Goal: Task Accomplishment & Management: Use online tool/utility

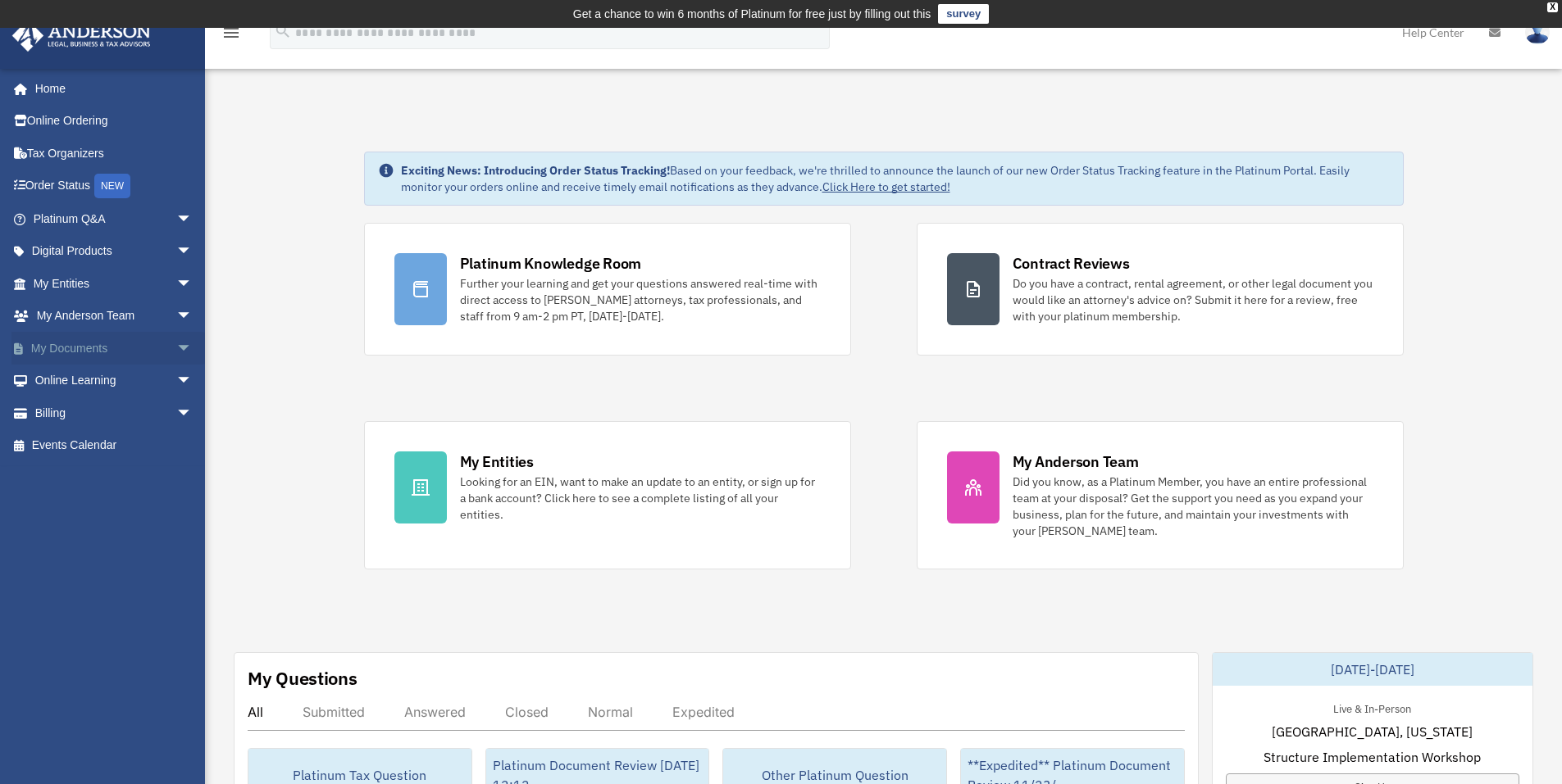
click at [90, 352] on link "My Documents arrow_drop_down" at bounding box center [114, 348] width 205 height 32
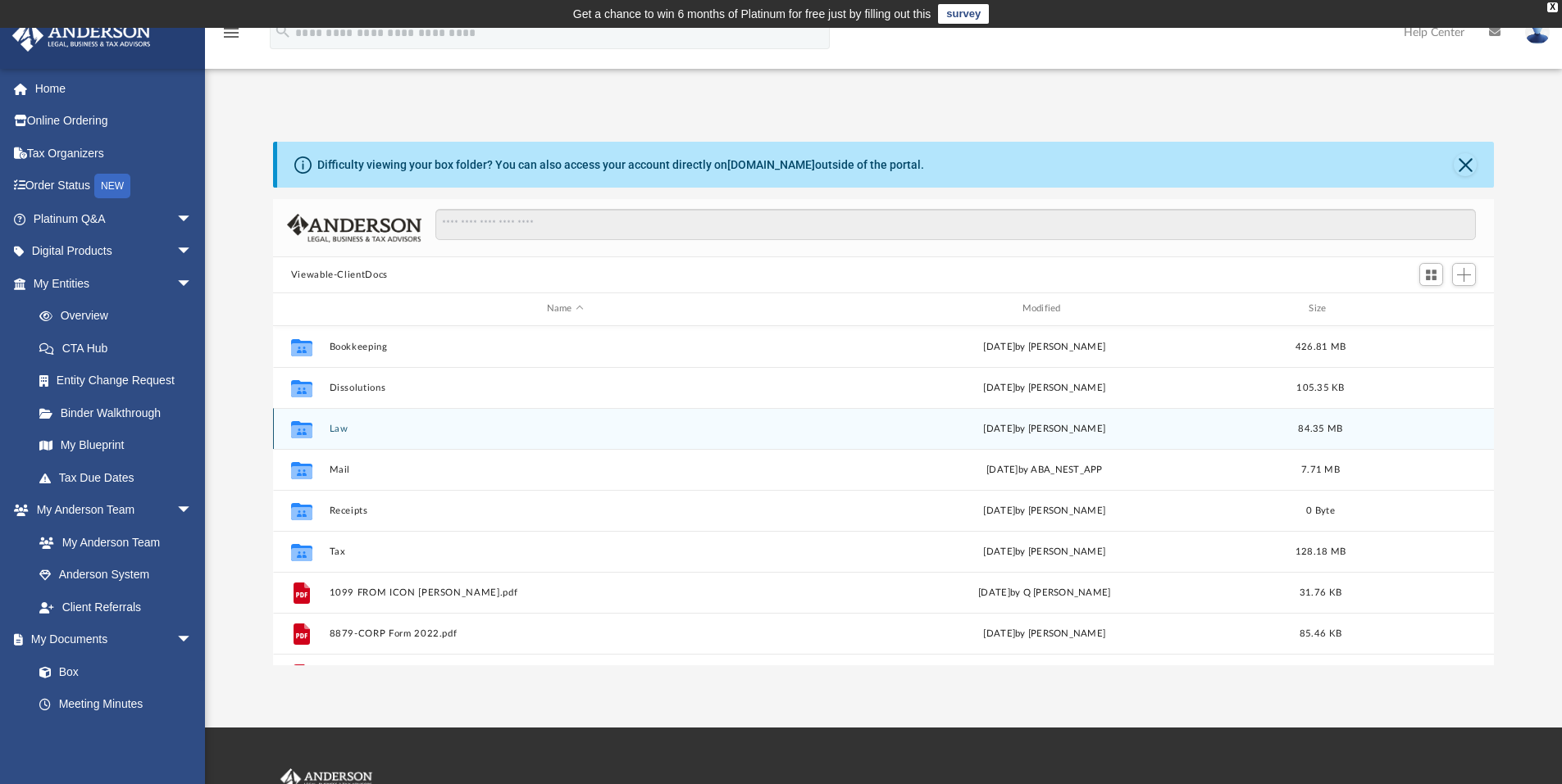
scroll to position [361, 1208]
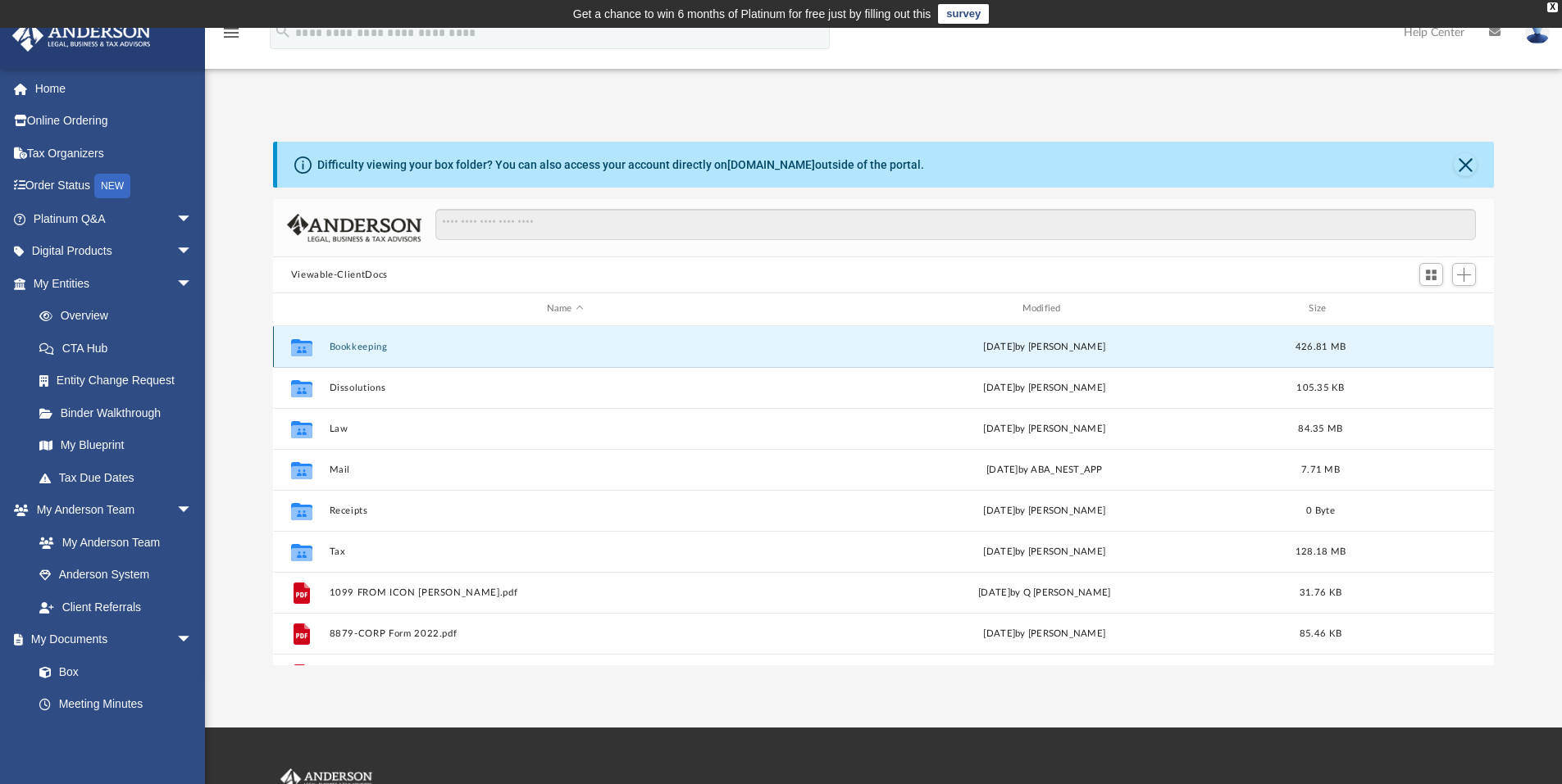
click at [360, 350] on button "Bookkeeping" at bounding box center [564, 347] width 472 height 11
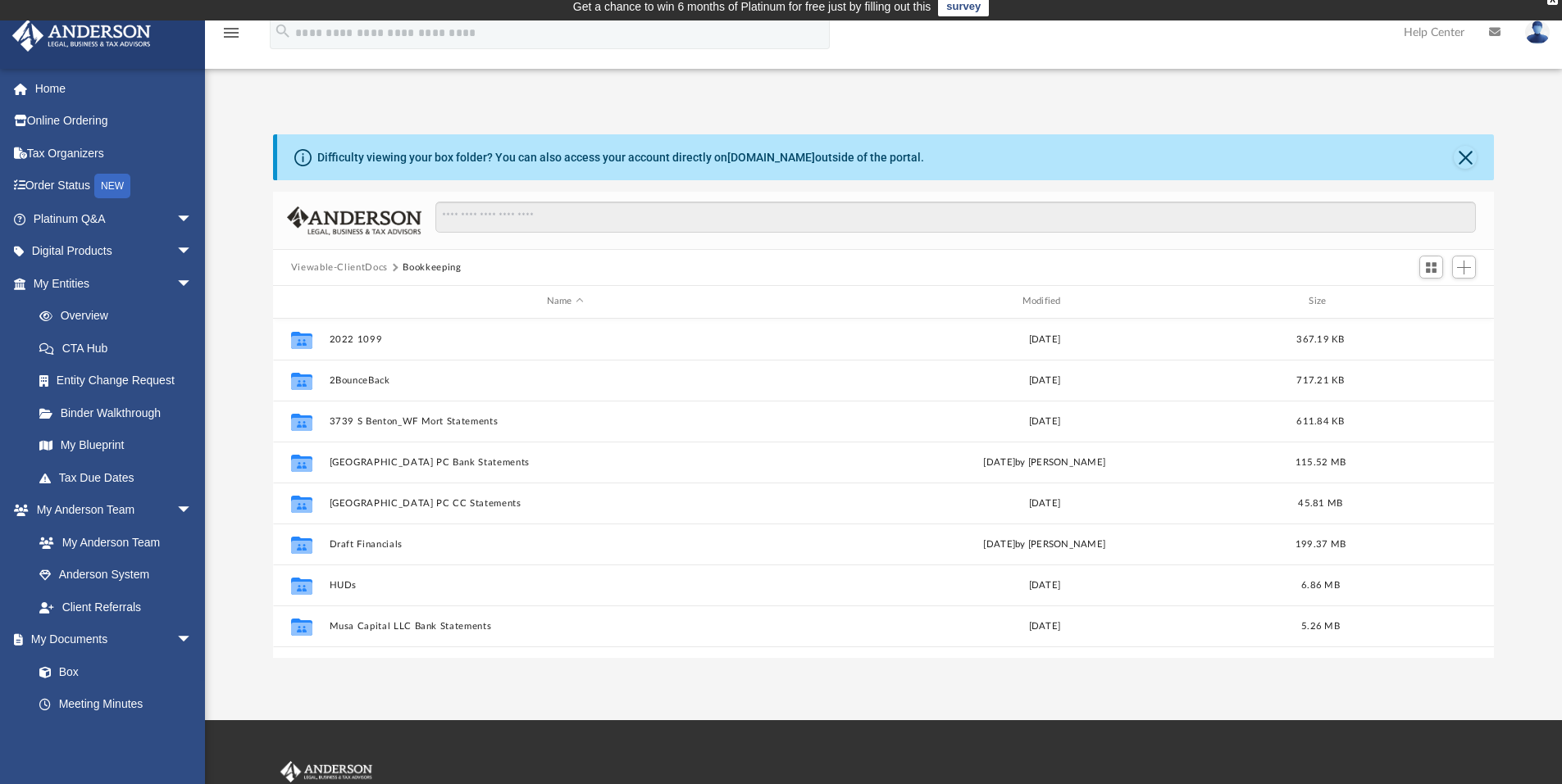
scroll to position [0, 0]
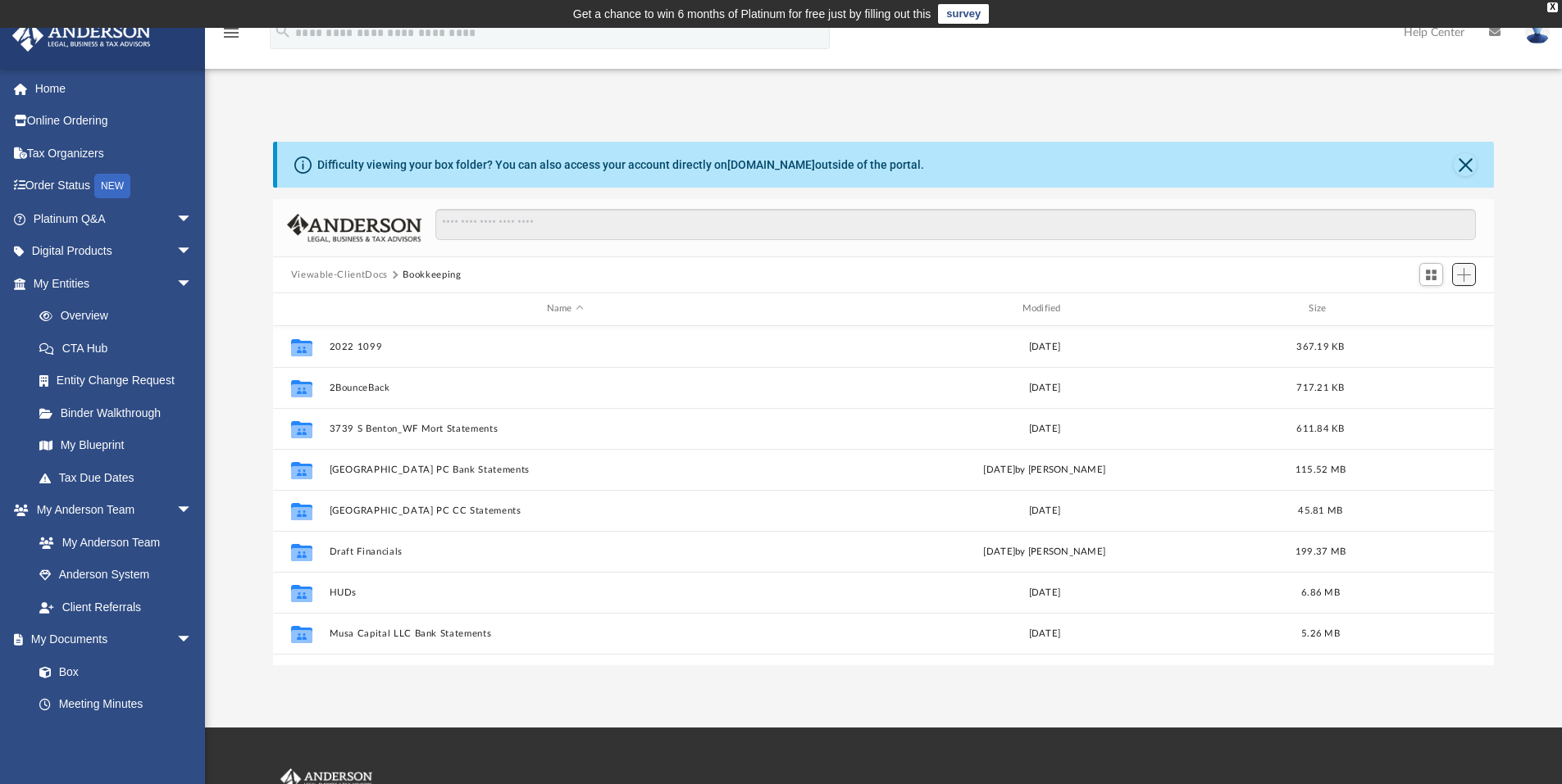
click at [1460, 279] on span "Add" at bounding box center [1464, 275] width 14 height 14
click at [1436, 306] on li "Upload" at bounding box center [1439, 308] width 52 height 18
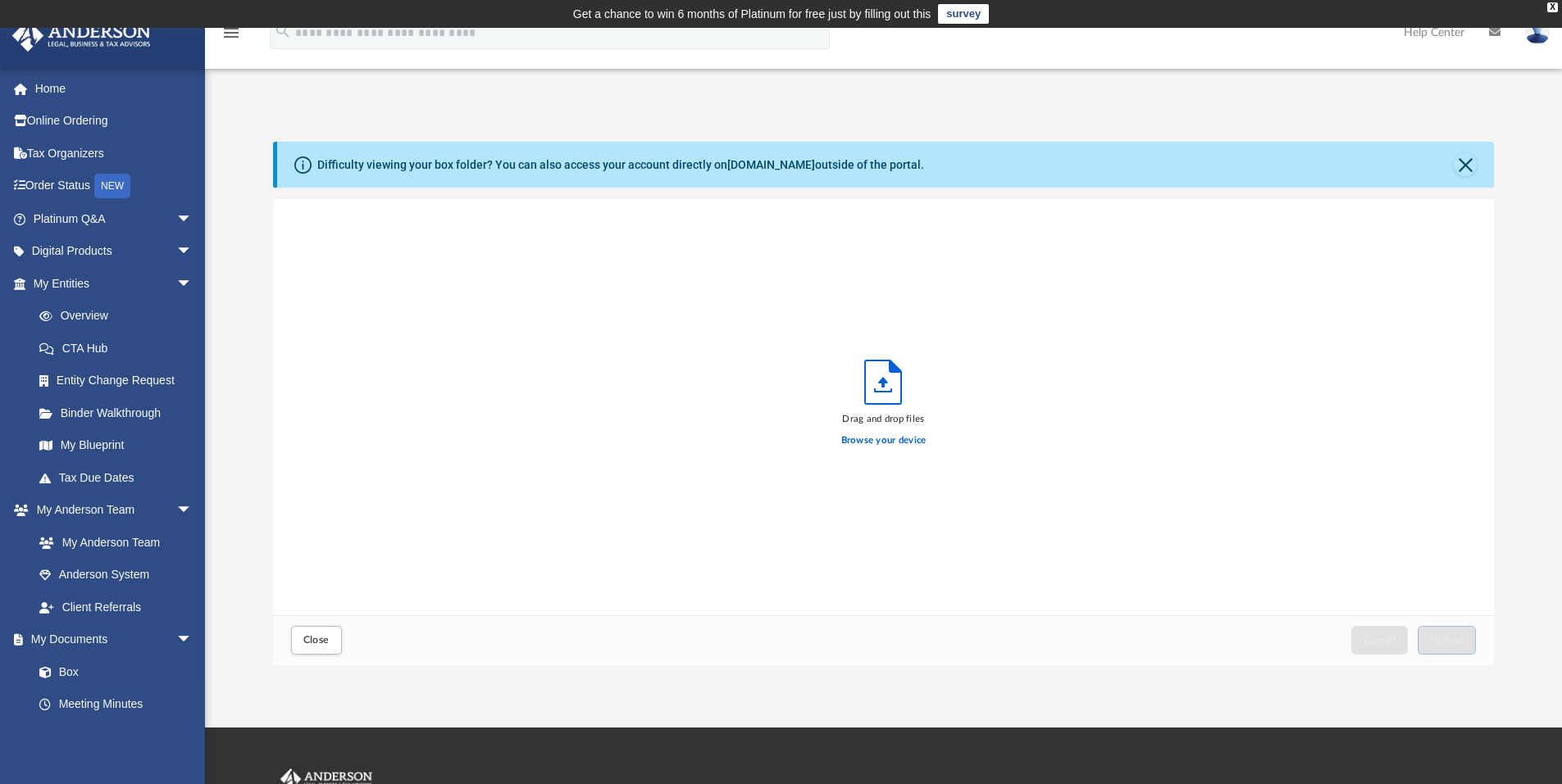
scroll to position [403, 1208]
click at [905, 441] on label "Browse your device" at bounding box center [884, 440] width 86 height 15
click at [0, 0] on input "Browse your device" at bounding box center [0, 0] width 0 height 0
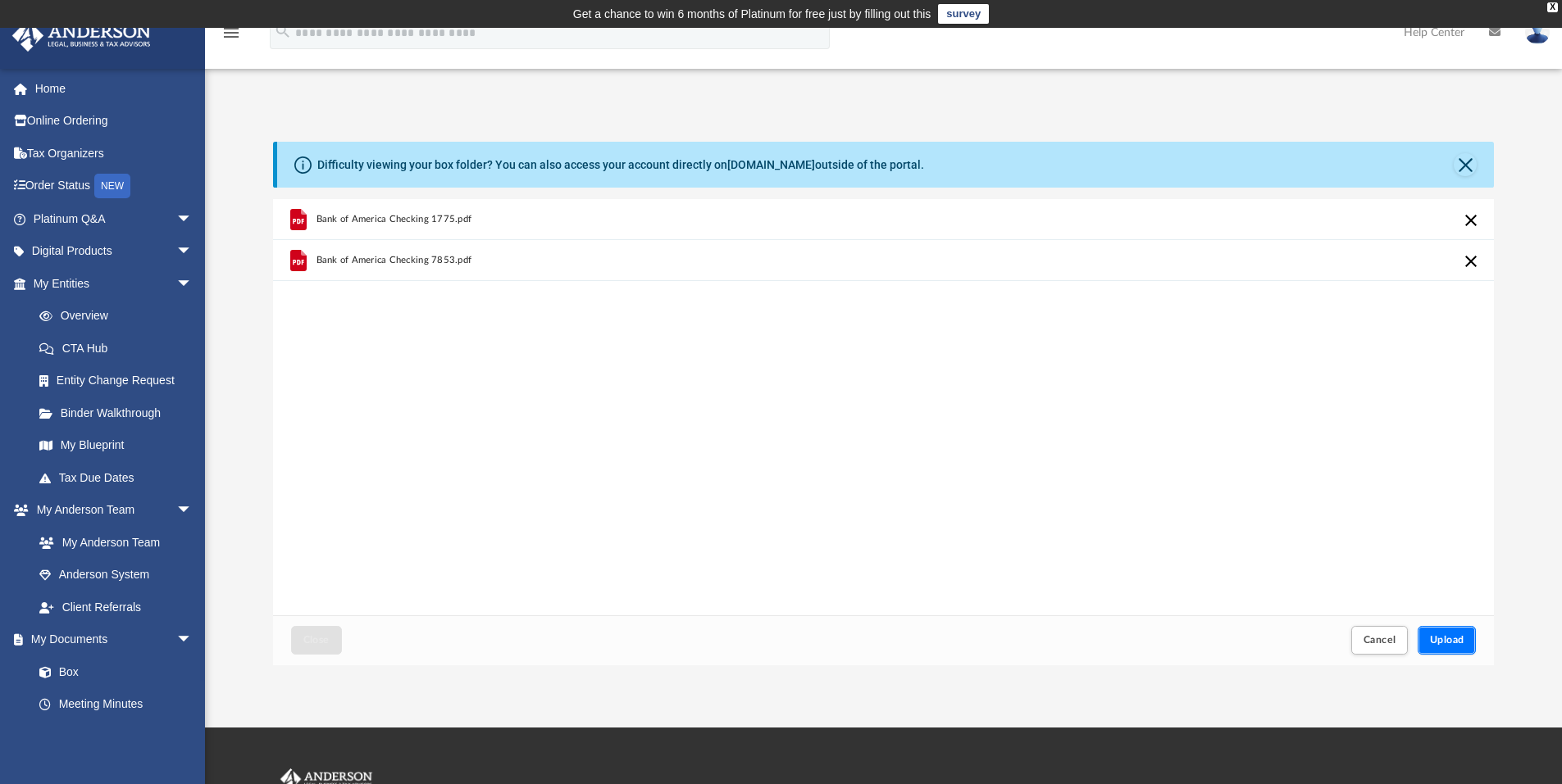
click at [1448, 639] on span "Upload" at bounding box center [1446, 640] width 34 height 10
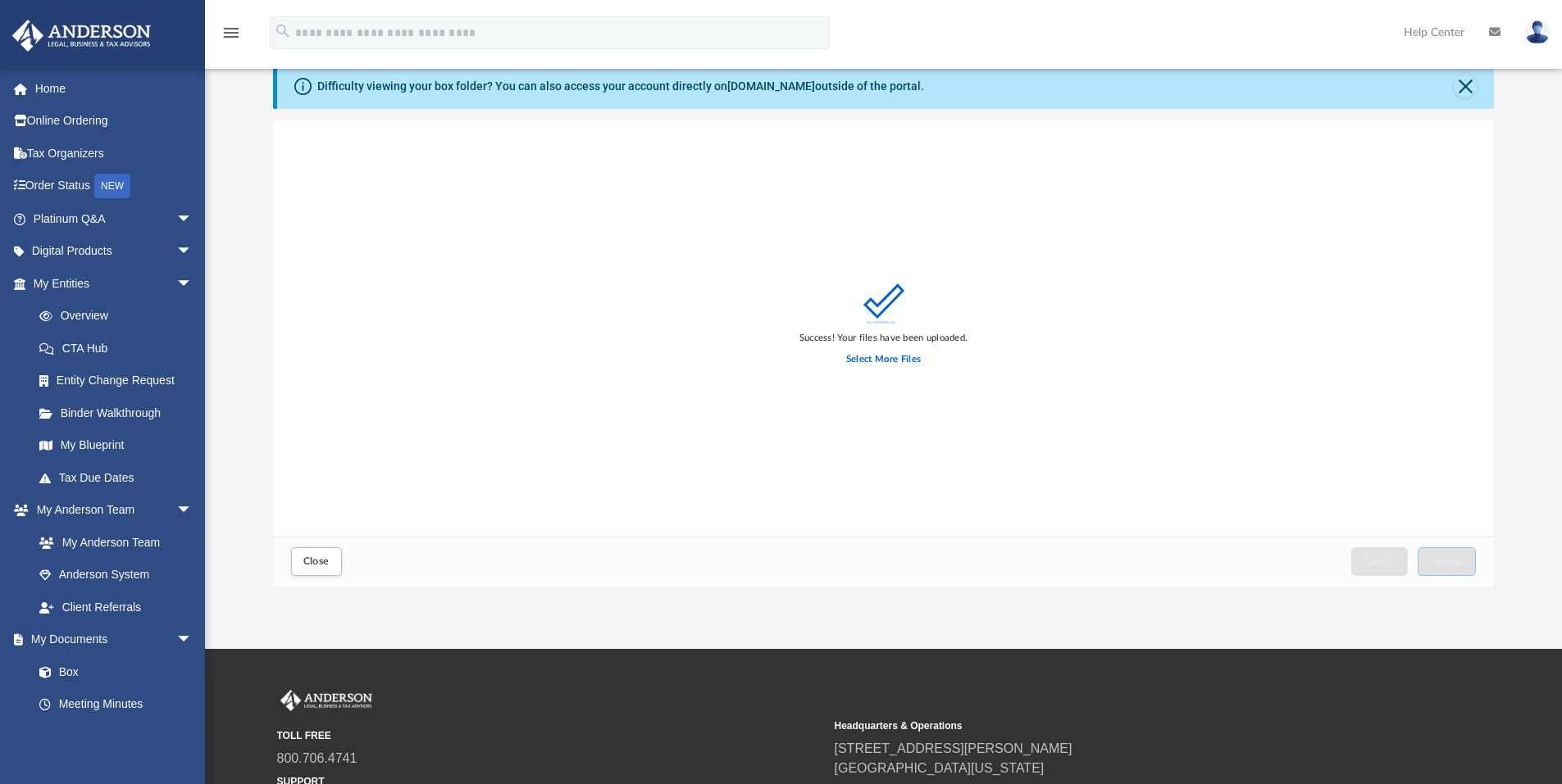
scroll to position [0, 0]
